Goal: Contribute content

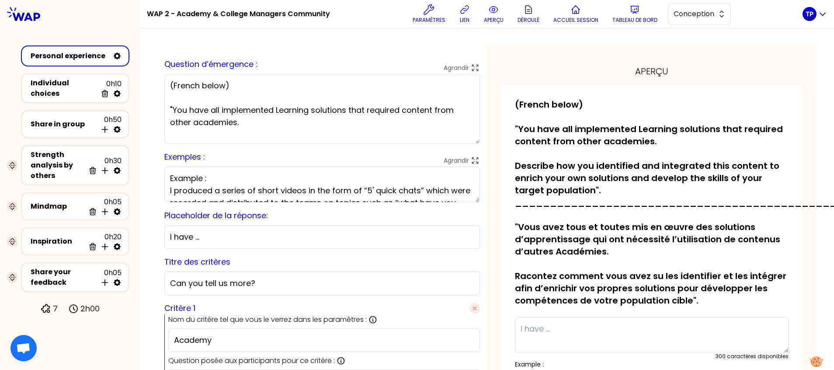
click at [21, 13] on icon at bounding box center [23, 14] width 33 height 14
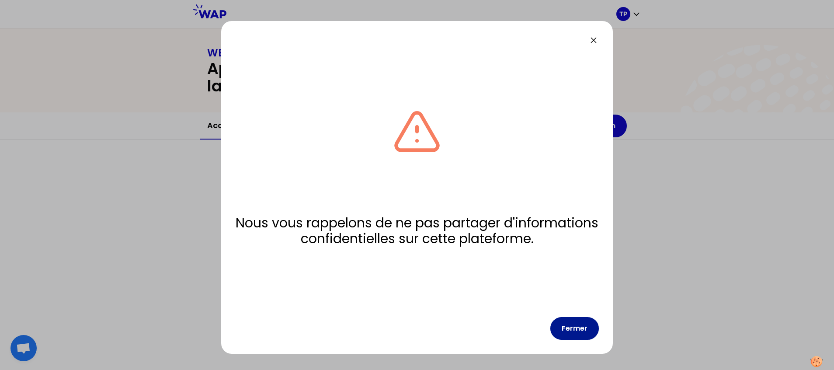
click at [593, 334] on button "Fermer" at bounding box center [574, 328] width 49 height 23
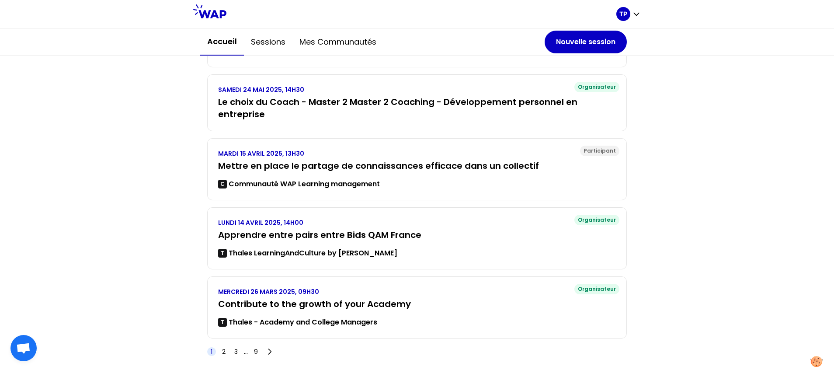
scroll to position [328, 0]
